Goal: Navigation & Orientation: Find specific page/section

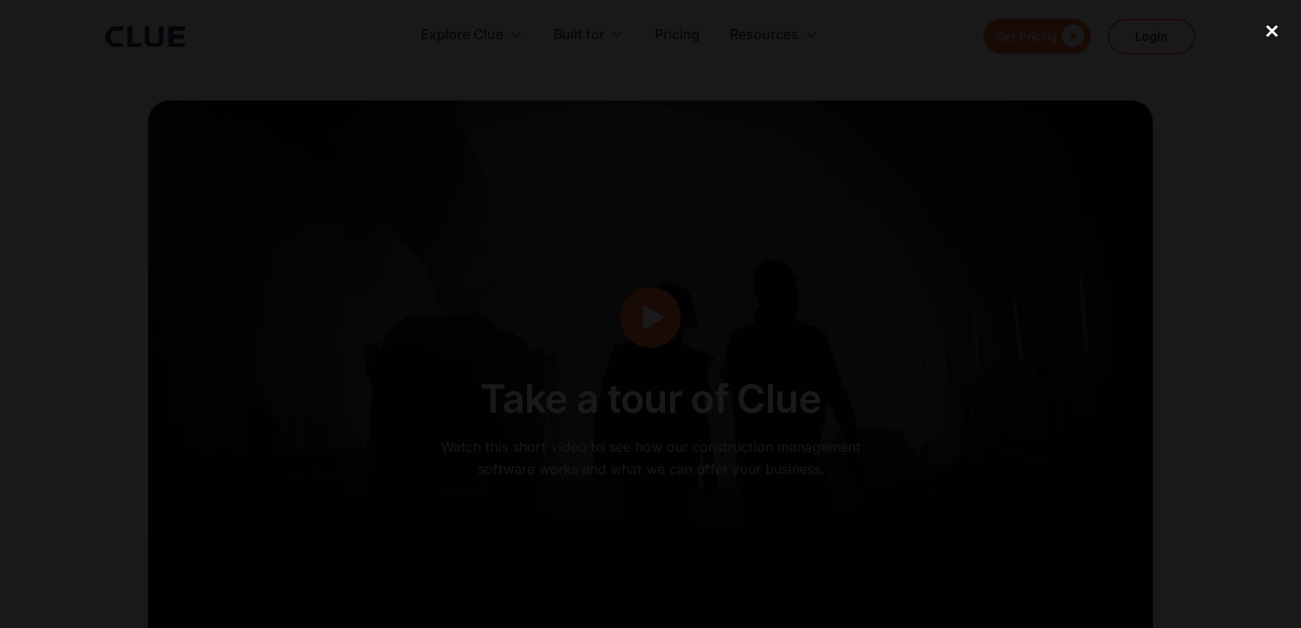
click at [1264, 30] on div "close lightbox" at bounding box center [1272, 31] width 58 height 37
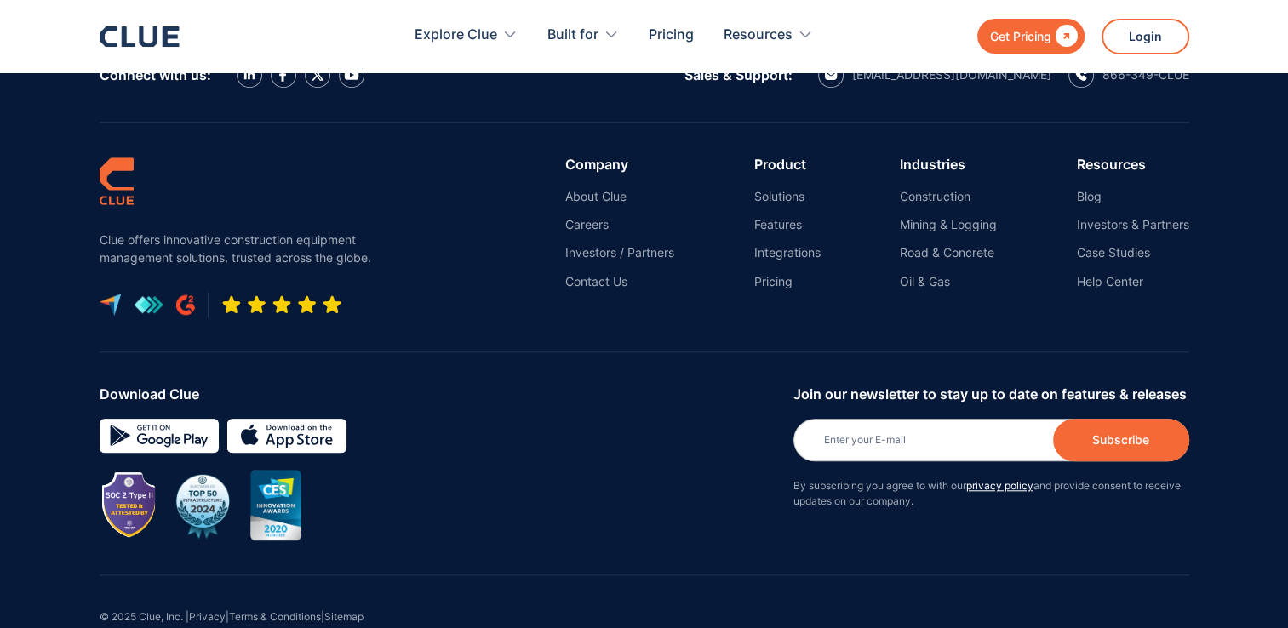
scroll to position [7851, 0]
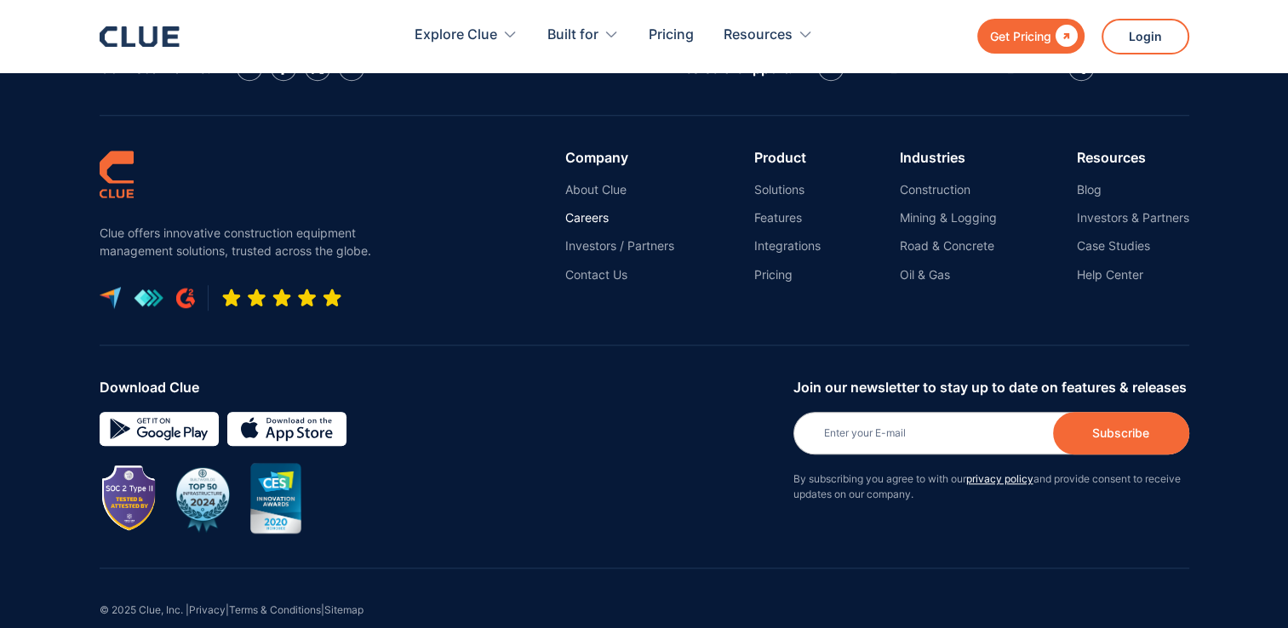
click at [569, 210] on link "Careers" at bounding box center [619, 217] width 109 height 15
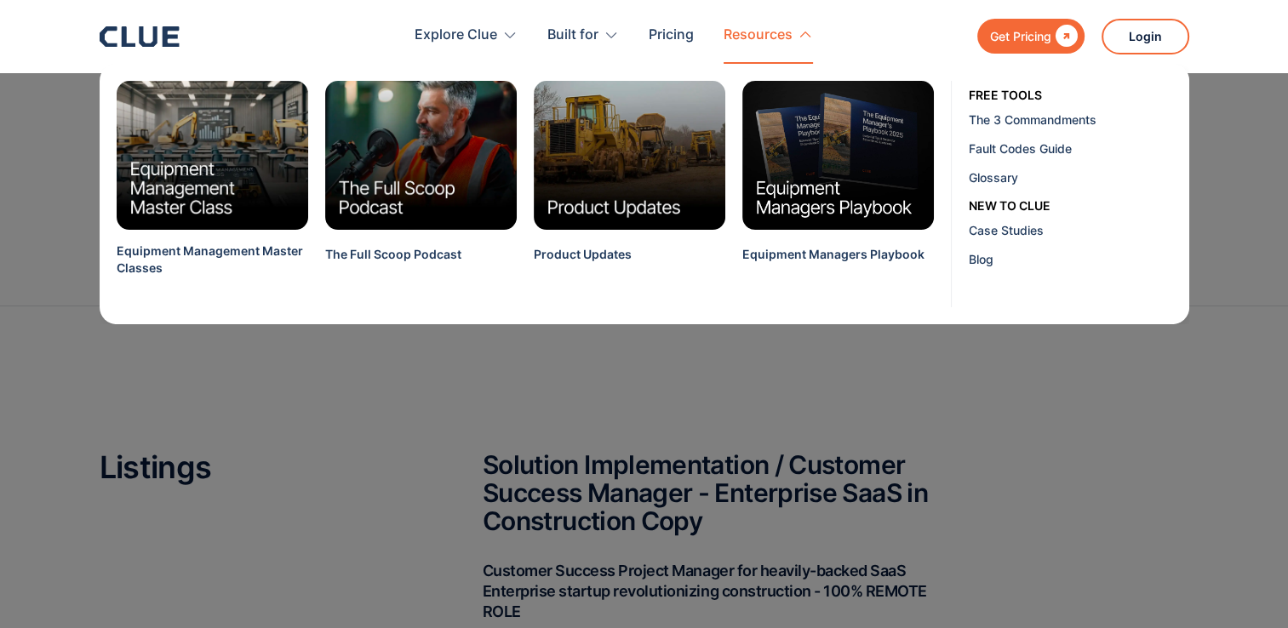
click at [769, 36] on div "Resources" at bounding box center [757, 36] width 69 height 54
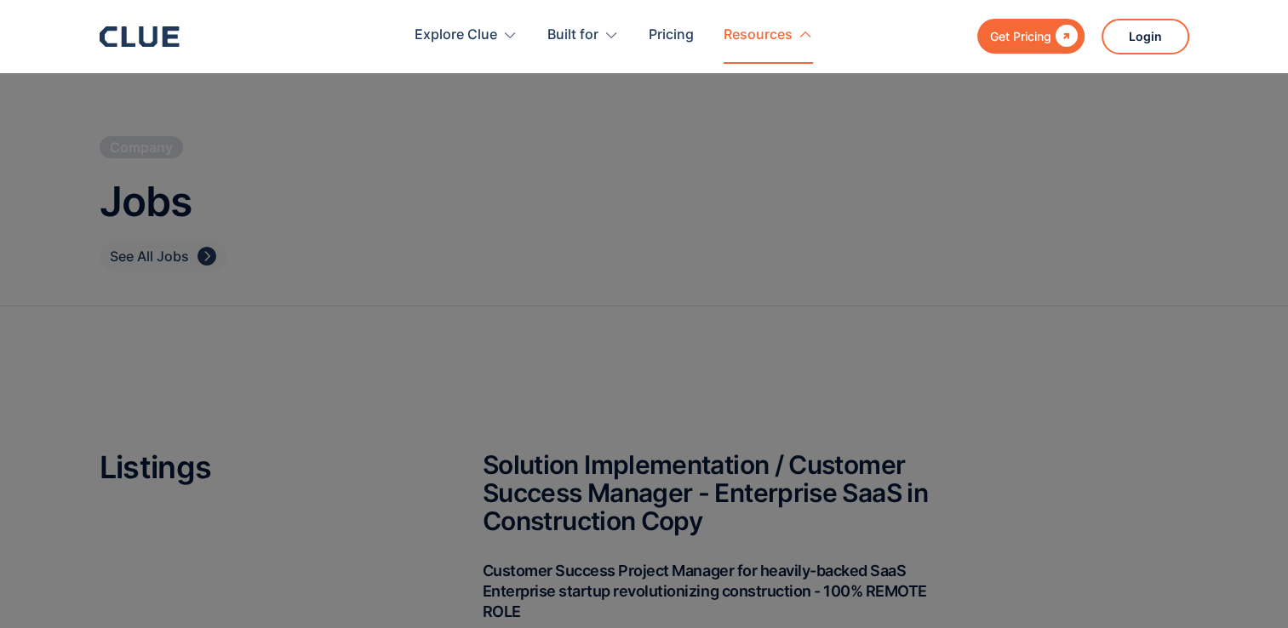
click at [778, 36] on div "Resources" at bounding box center [757, 36] width 69 height 54
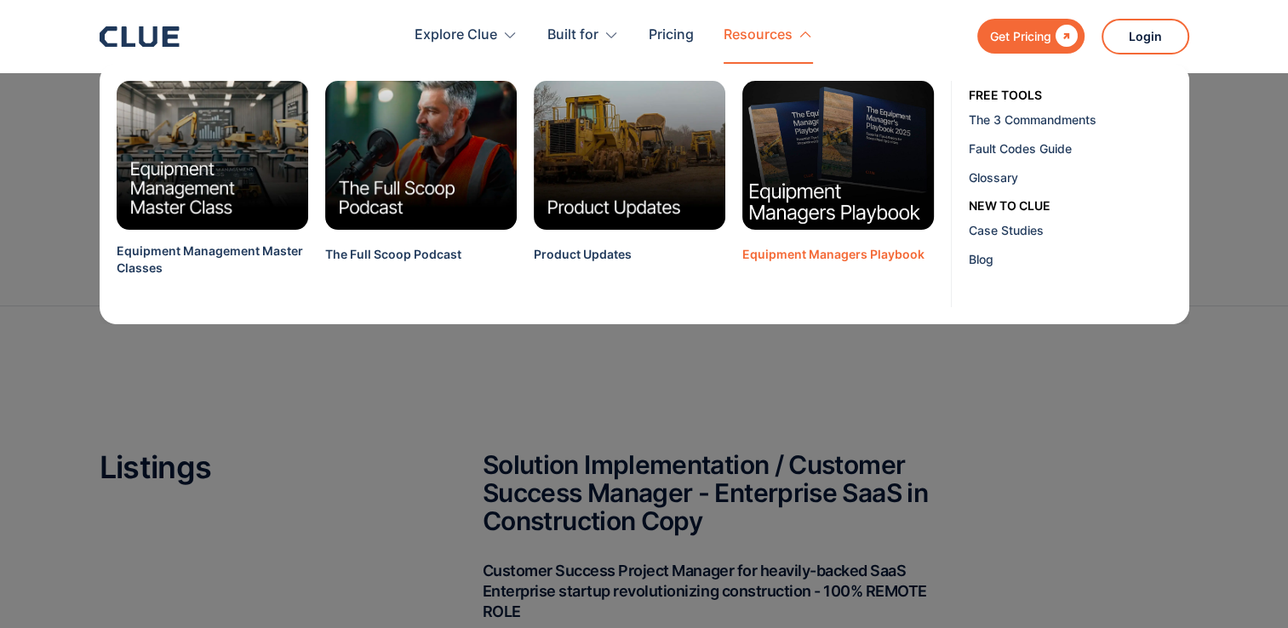
click at [783, 167] on img at bounding box center [837, 155] width 211 height 164
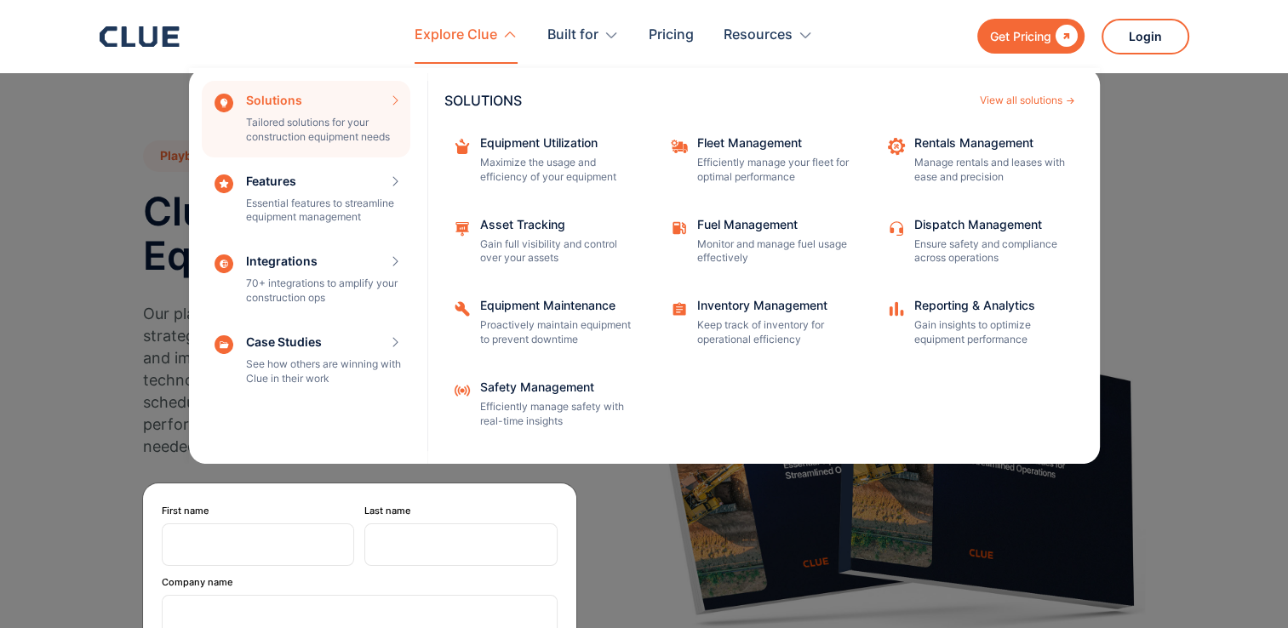
click at [480, 34] on div "Explore Clue" at bounding box center [456, 36] width 83 height 54
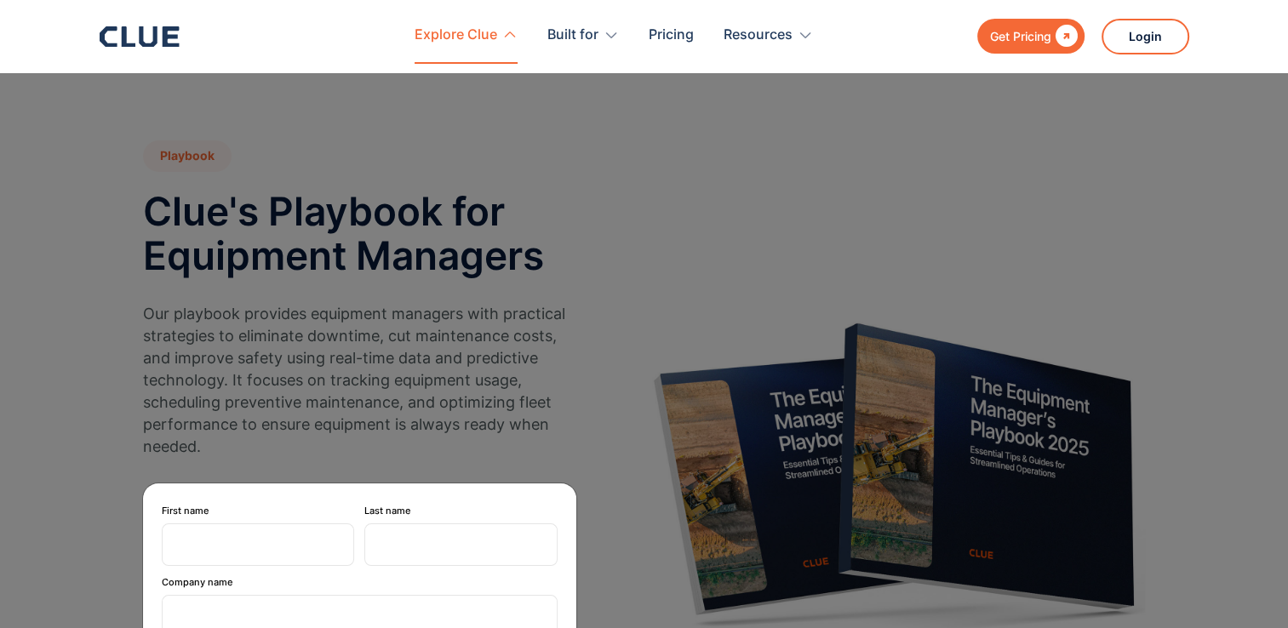
click at [481, 35] on div "Explore Clue" at bounding box center [456, 36] width 83 height 54
